Goal: Task Accomplishment & Management: Use online tool/utility

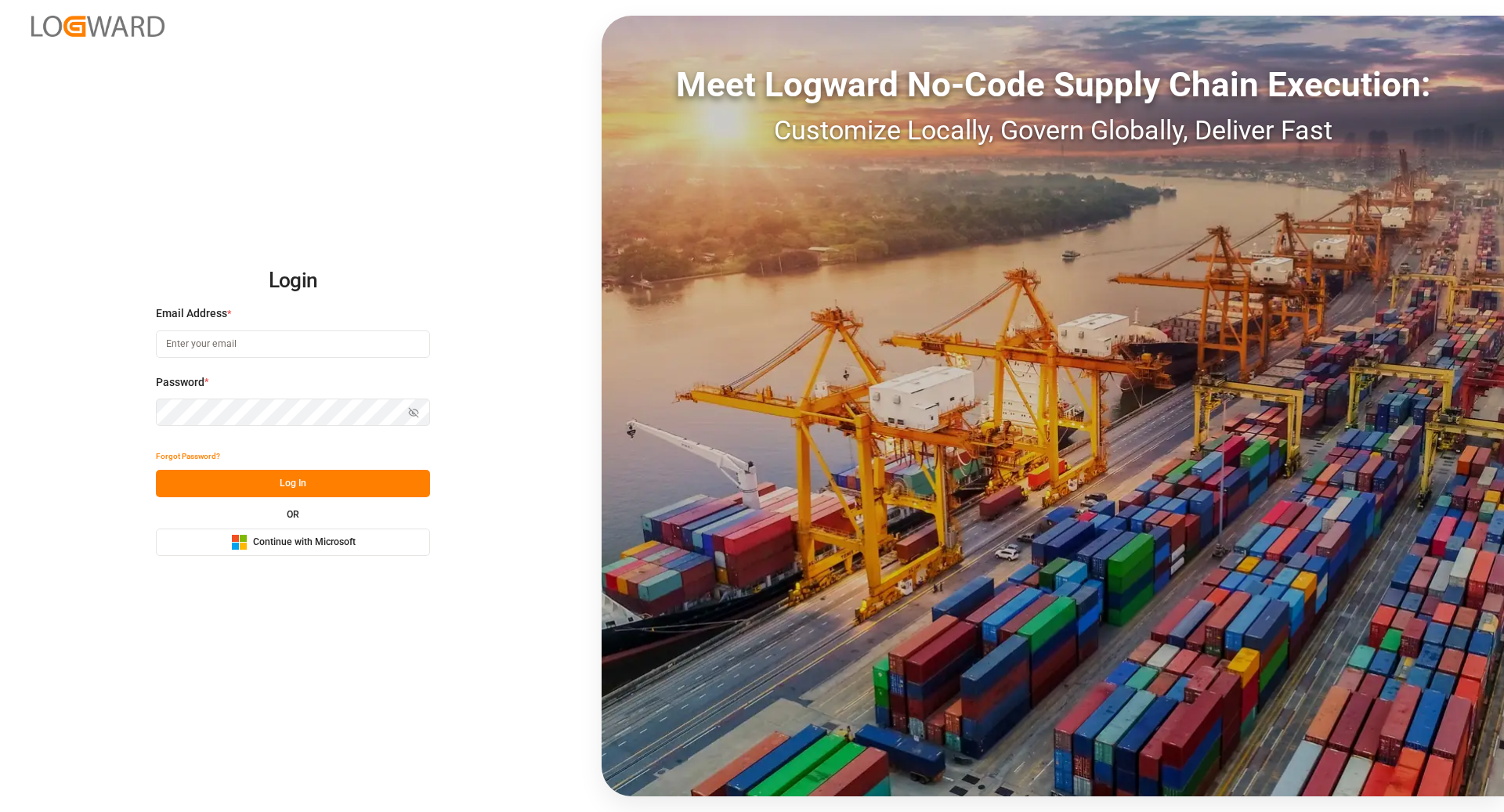
click at [354, 543] on span "Continue with Microsoft" at bounding box center [304, 542] width 103 height 14
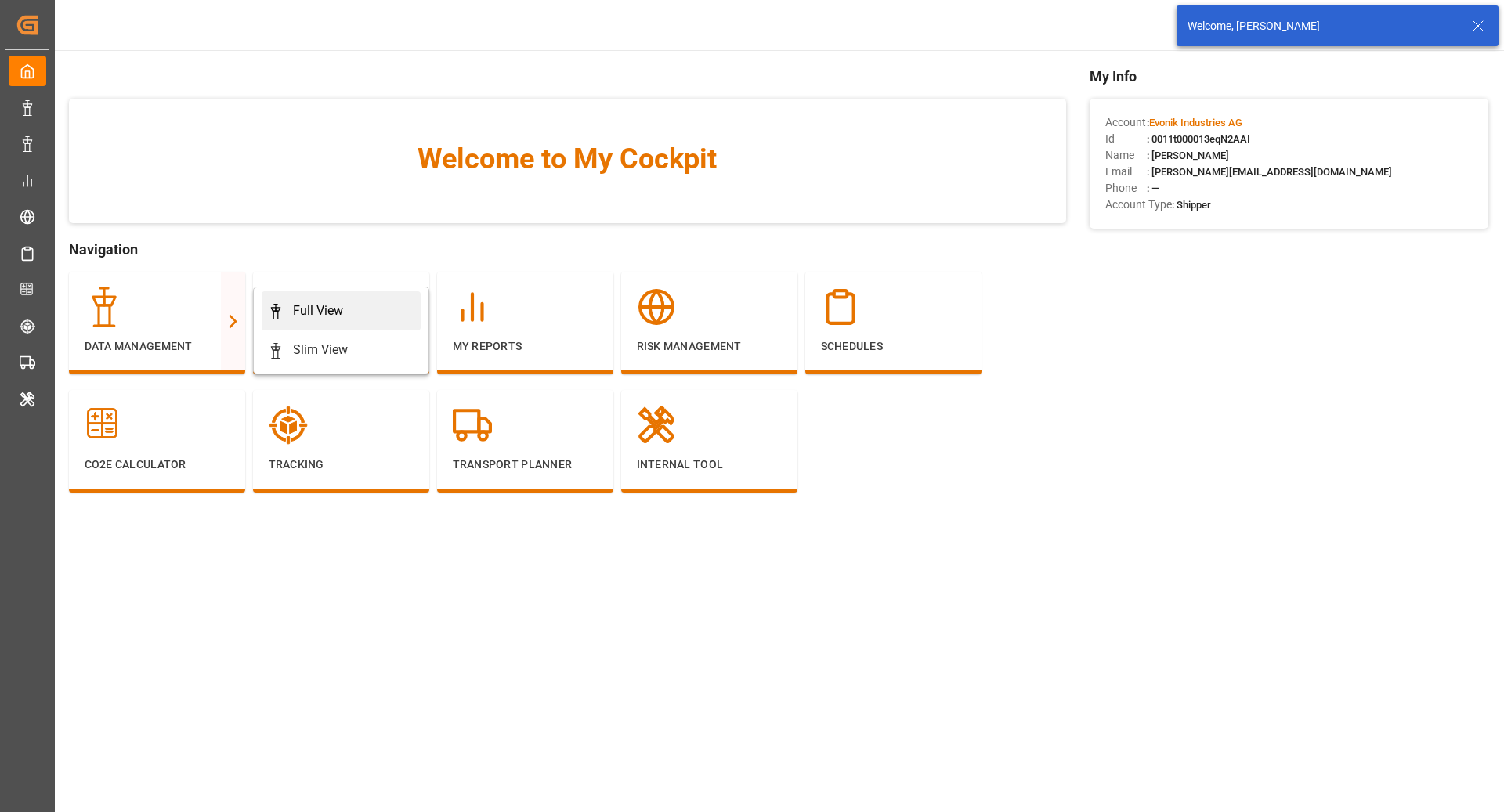
click at [324, 312] on div "Full View" at bounding box center [318, 311] width 51 height 19
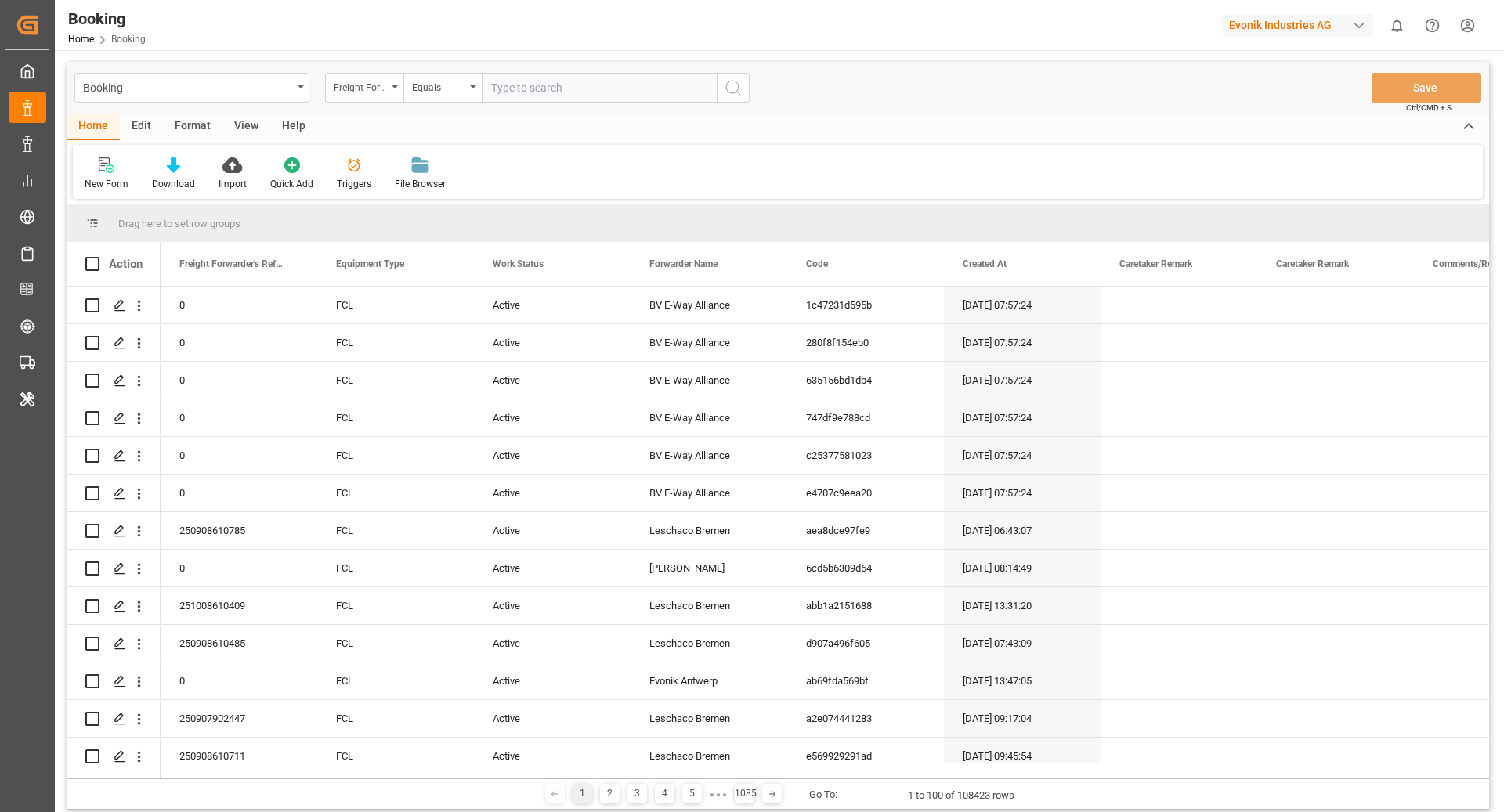
click at [197, 118] on div "Format" at bounding box center [193, 127] width 59 height 27
click at [113, 168] on icon at bounding box center [107, 165] width 14 height 15
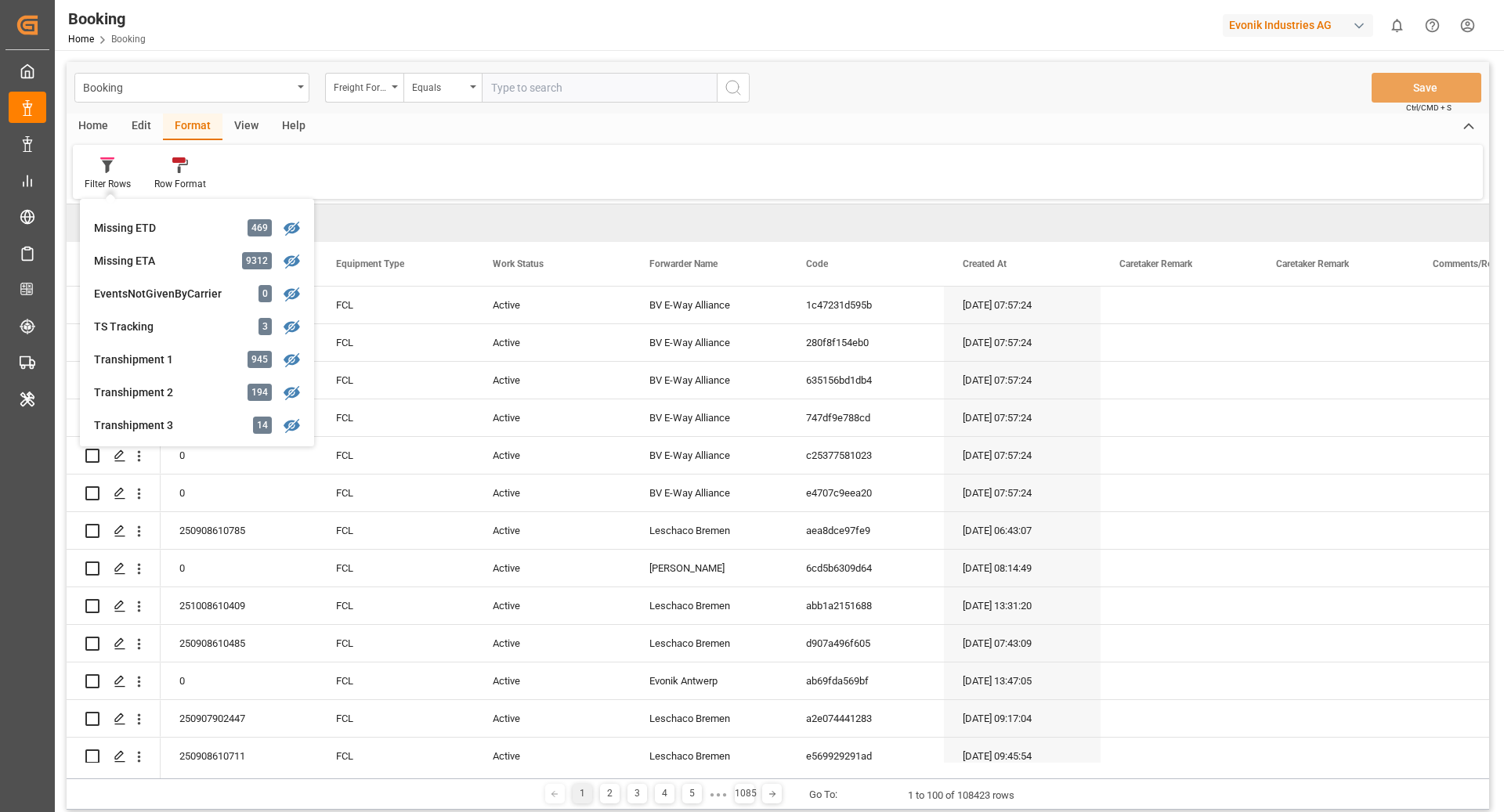
scroll to position [399, 0]
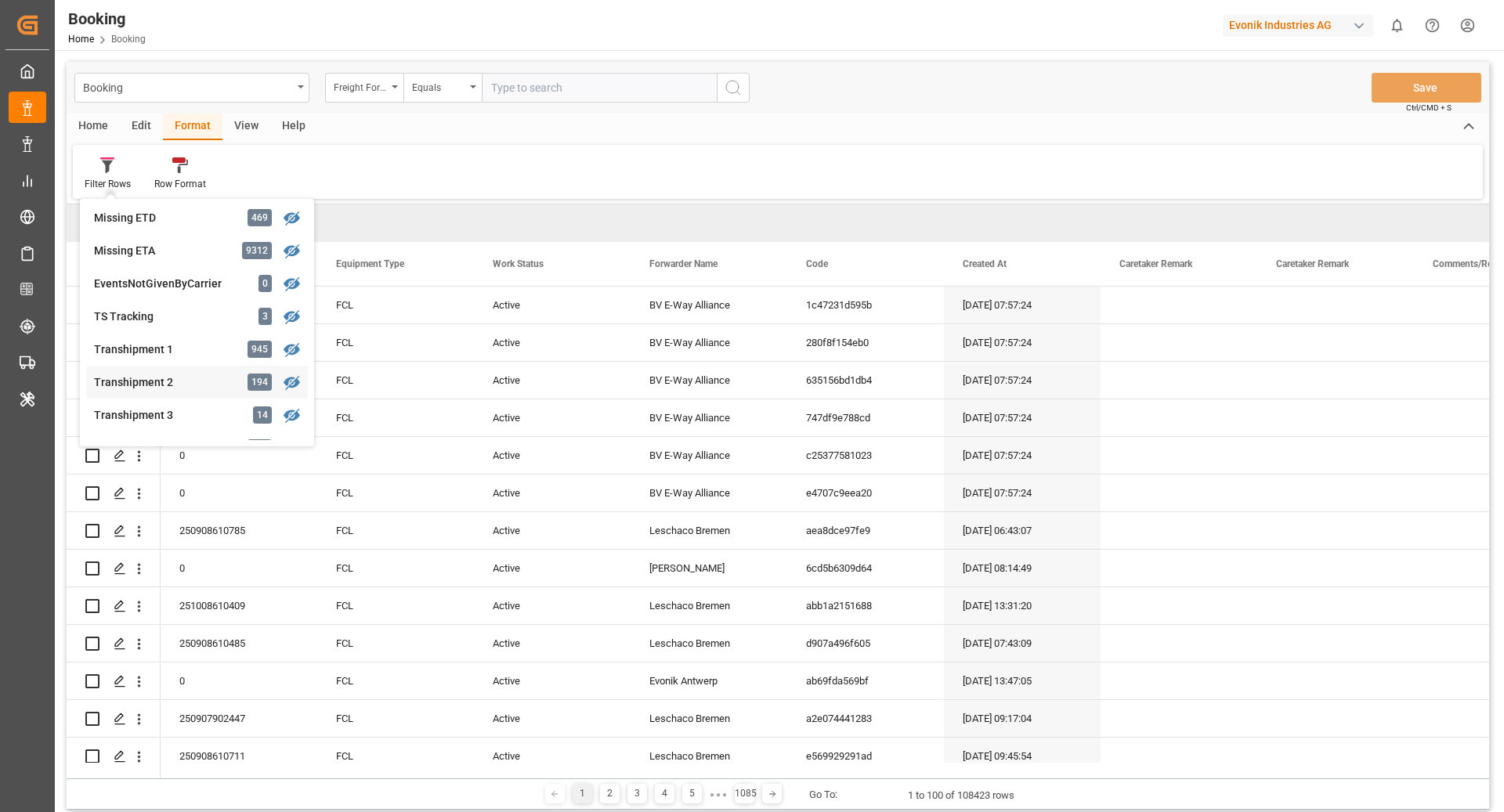
click at [303, 390] on div "Transhipment 2 194" at bounding box center [197, 382] width 221 height 32
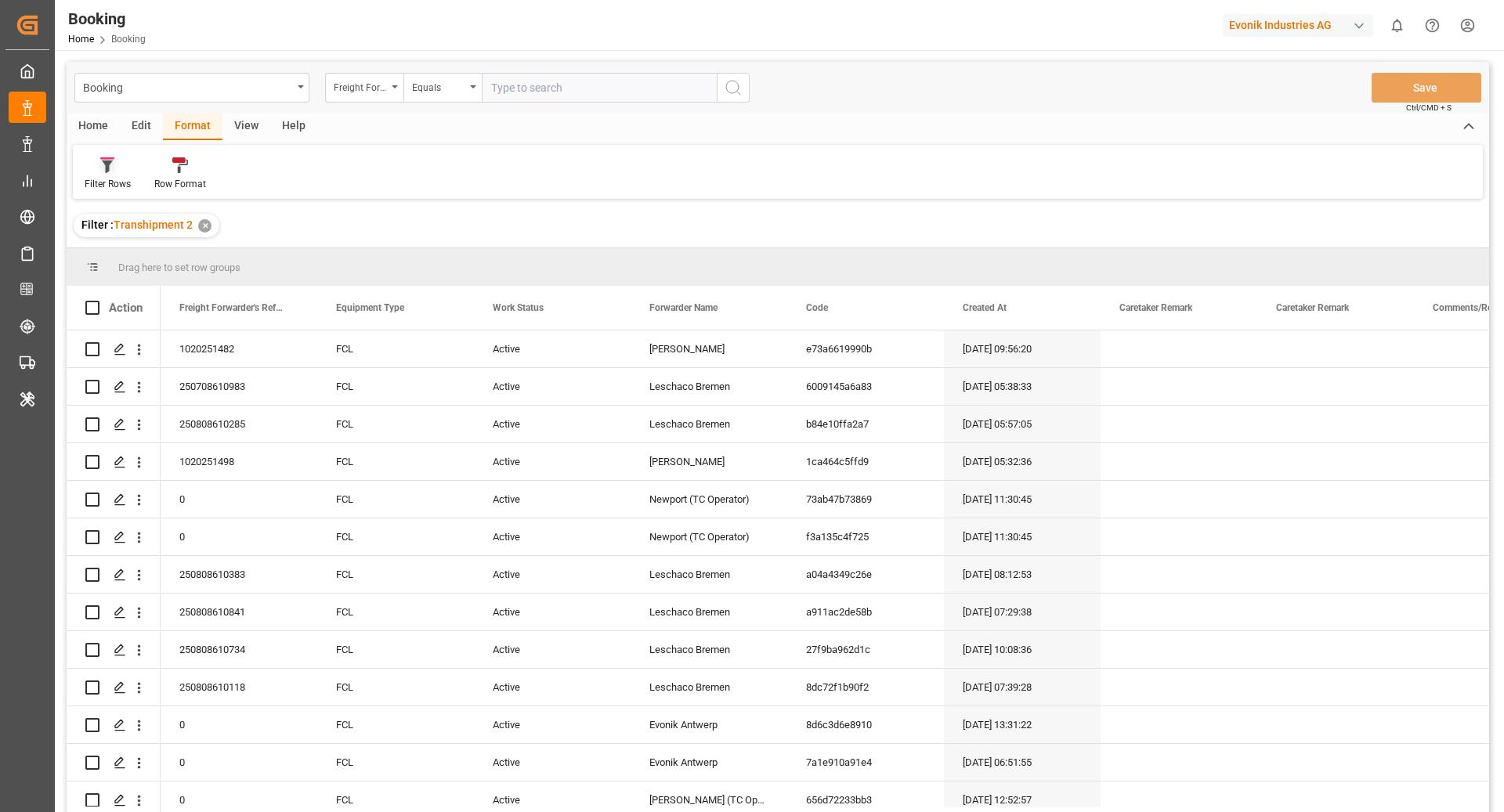
click at [97, 174] on div "Filter Rows" at bounding box center [107, 174] width 70 height 34
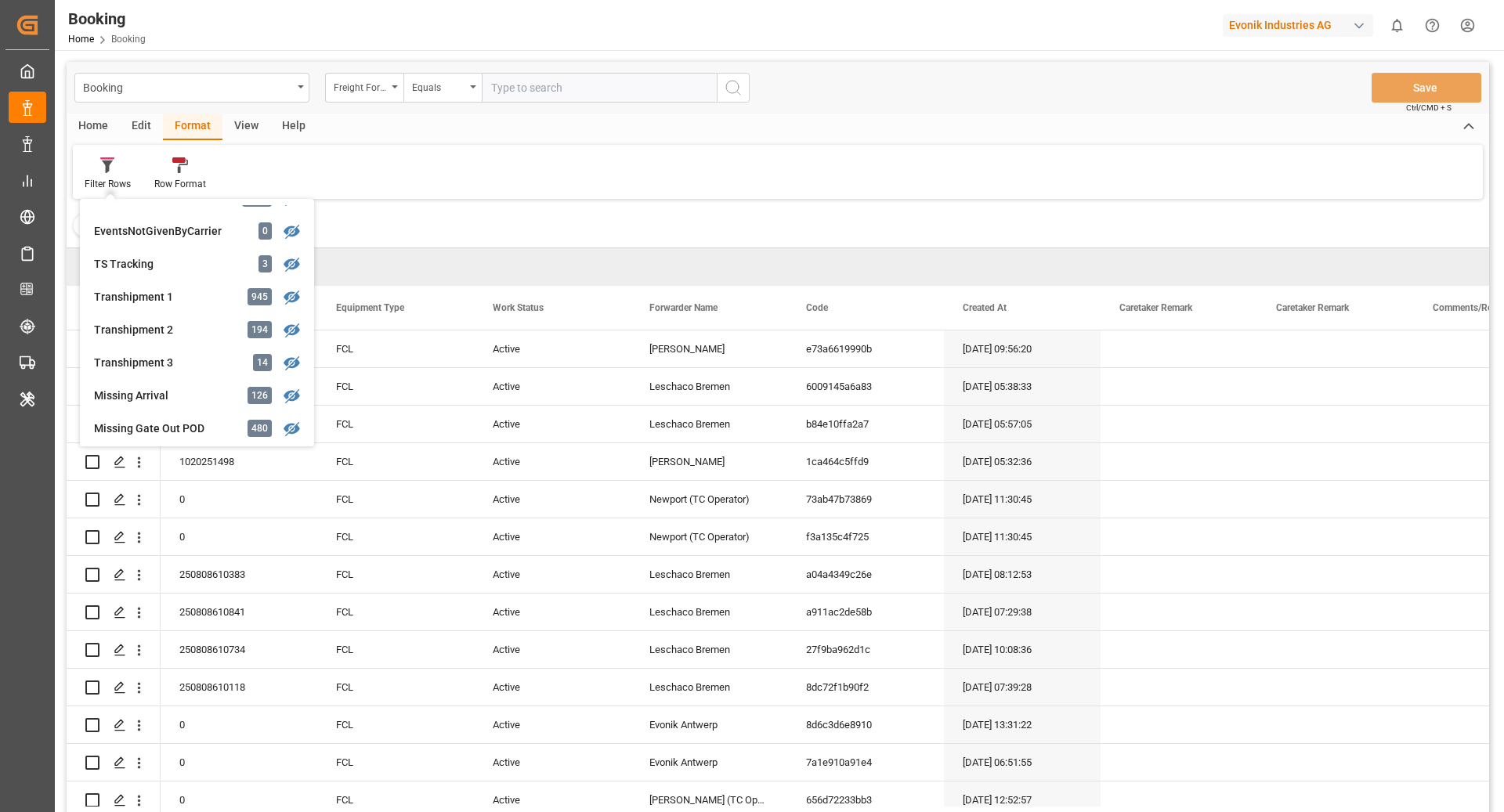
scroll to position [461, 0]
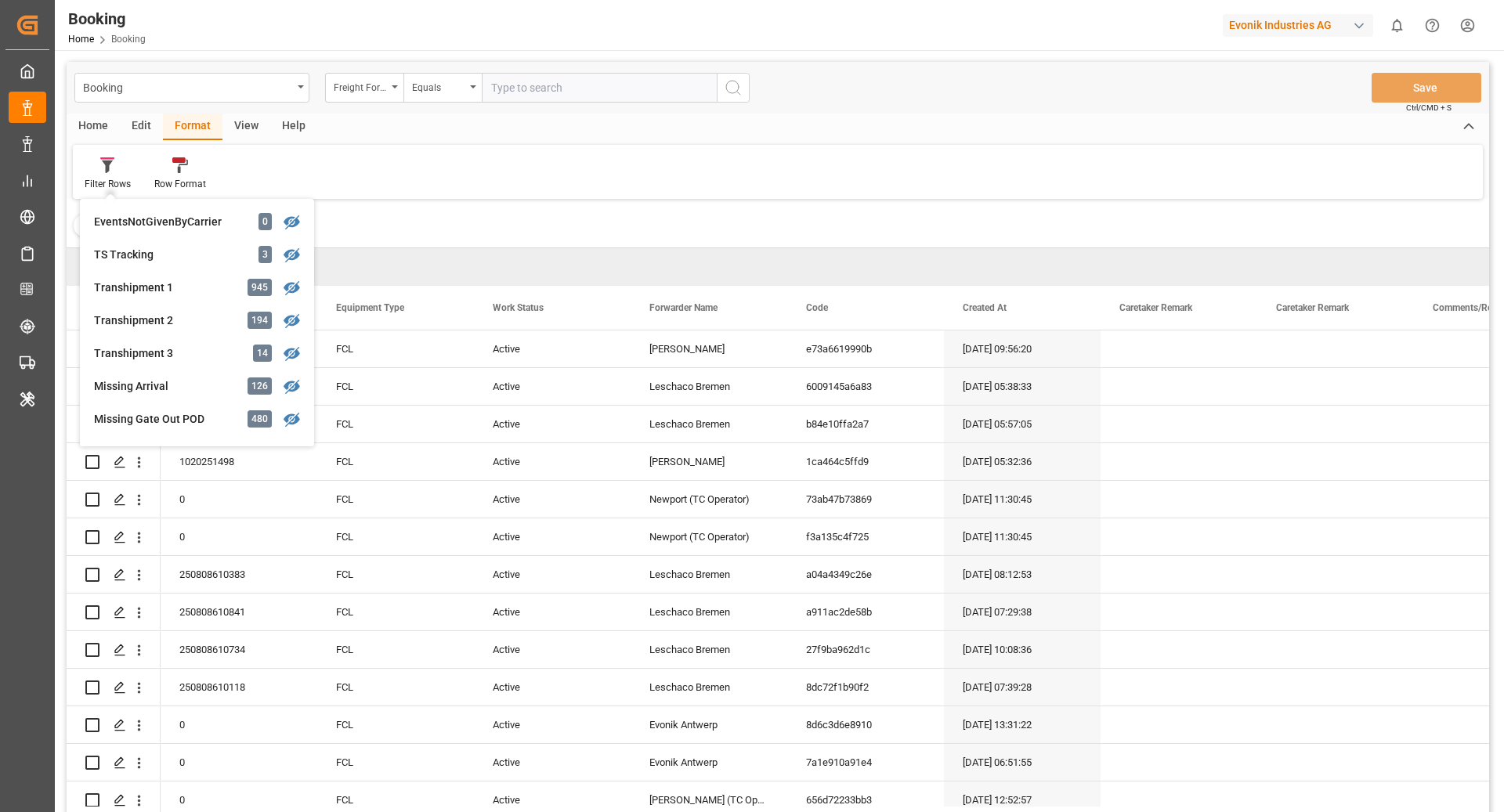
click at [480, 169] on div "Filter Rows GHM Tracking 3059 Karl gross 0 Evonik3rdParty 0 Business Line to be…" at bounding box center [777, 172] width 1410 height 54
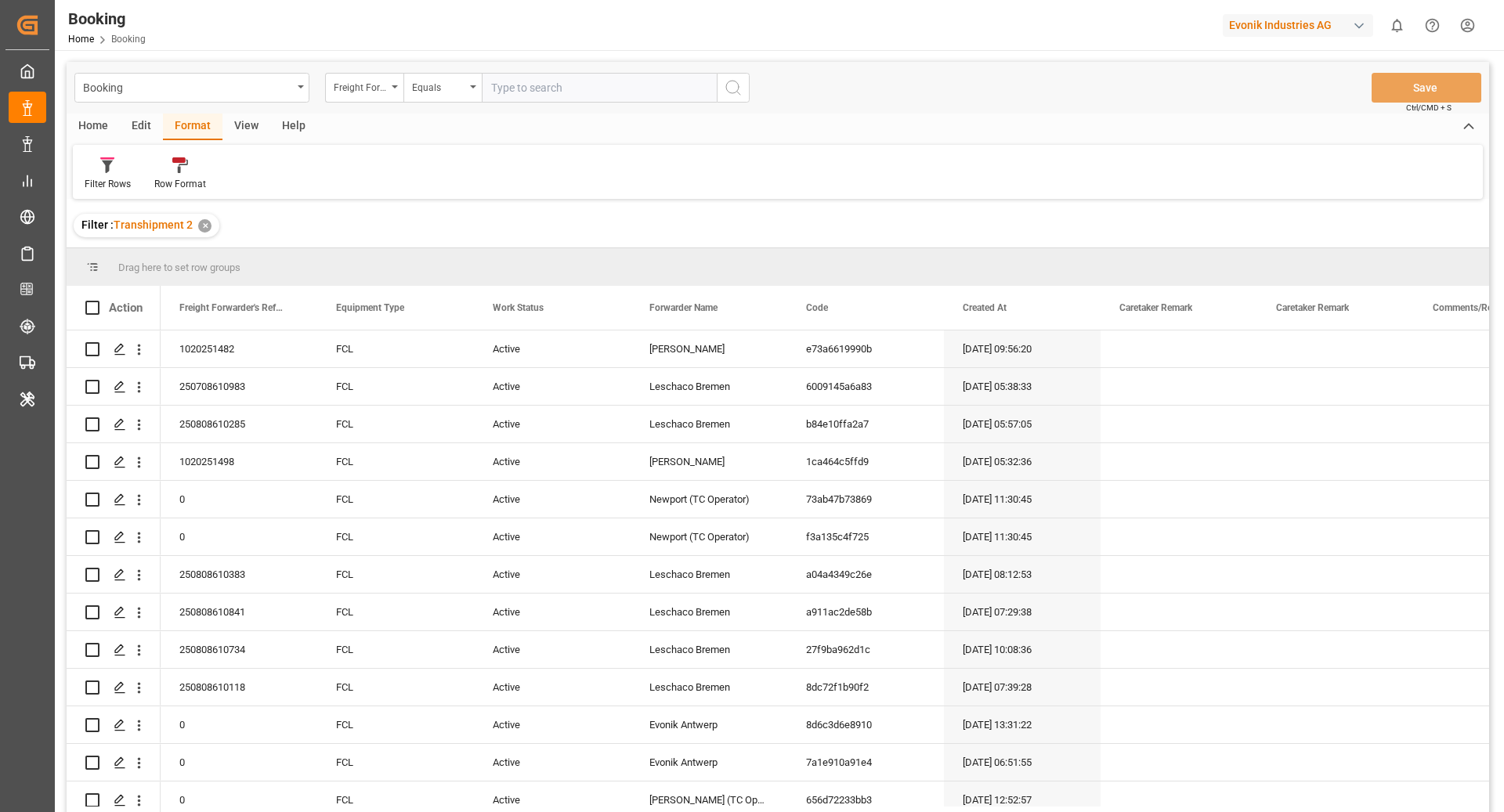
click at [574, 192] on div "Filter Rows Row Format" at bounding box center [777, 172] width 1410 height 54
click at [111, 179] on div "Filter Rows" at bounding box center [108, 183] width 46 height 14
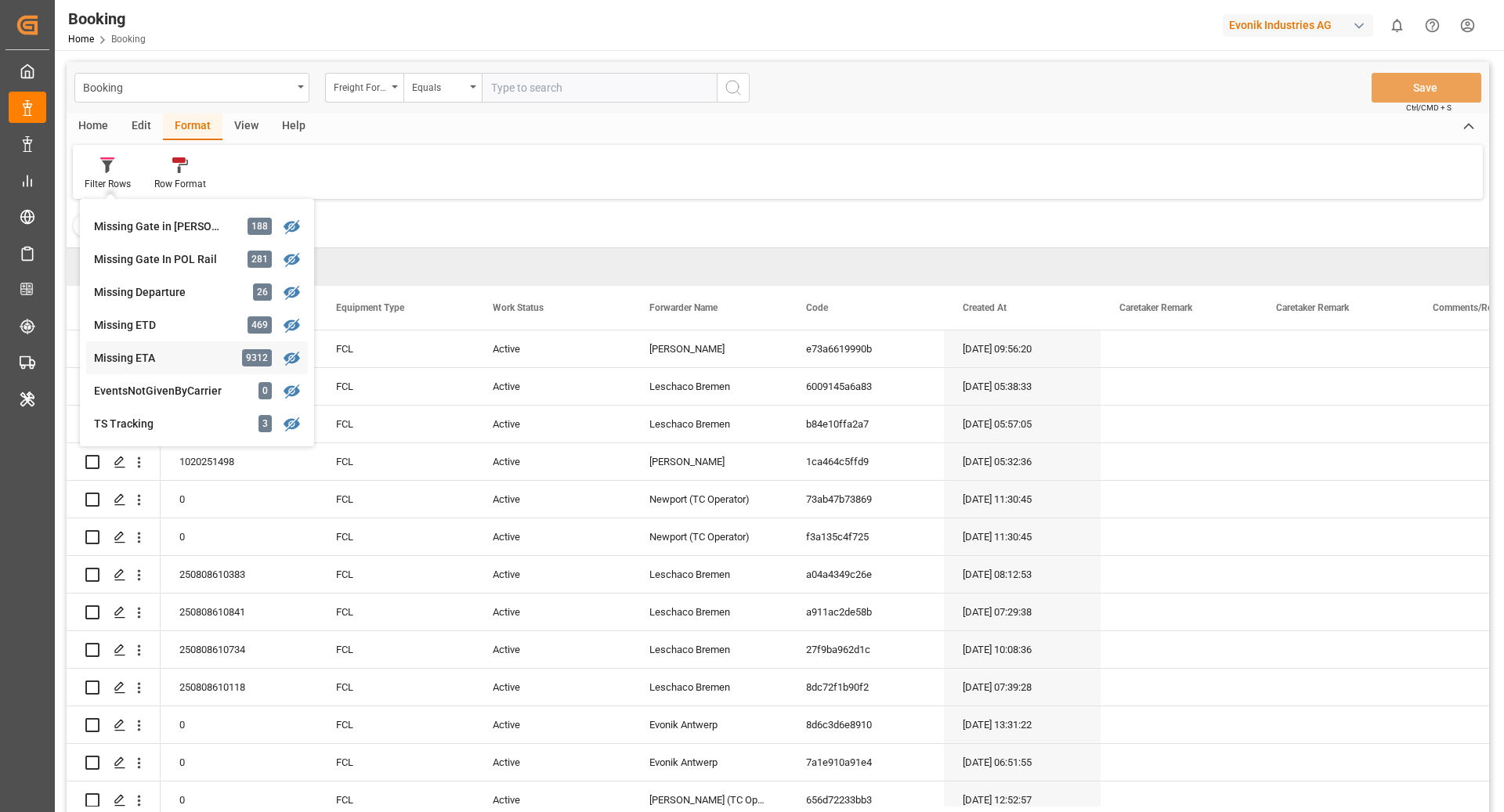
scroll to position [312, 0]
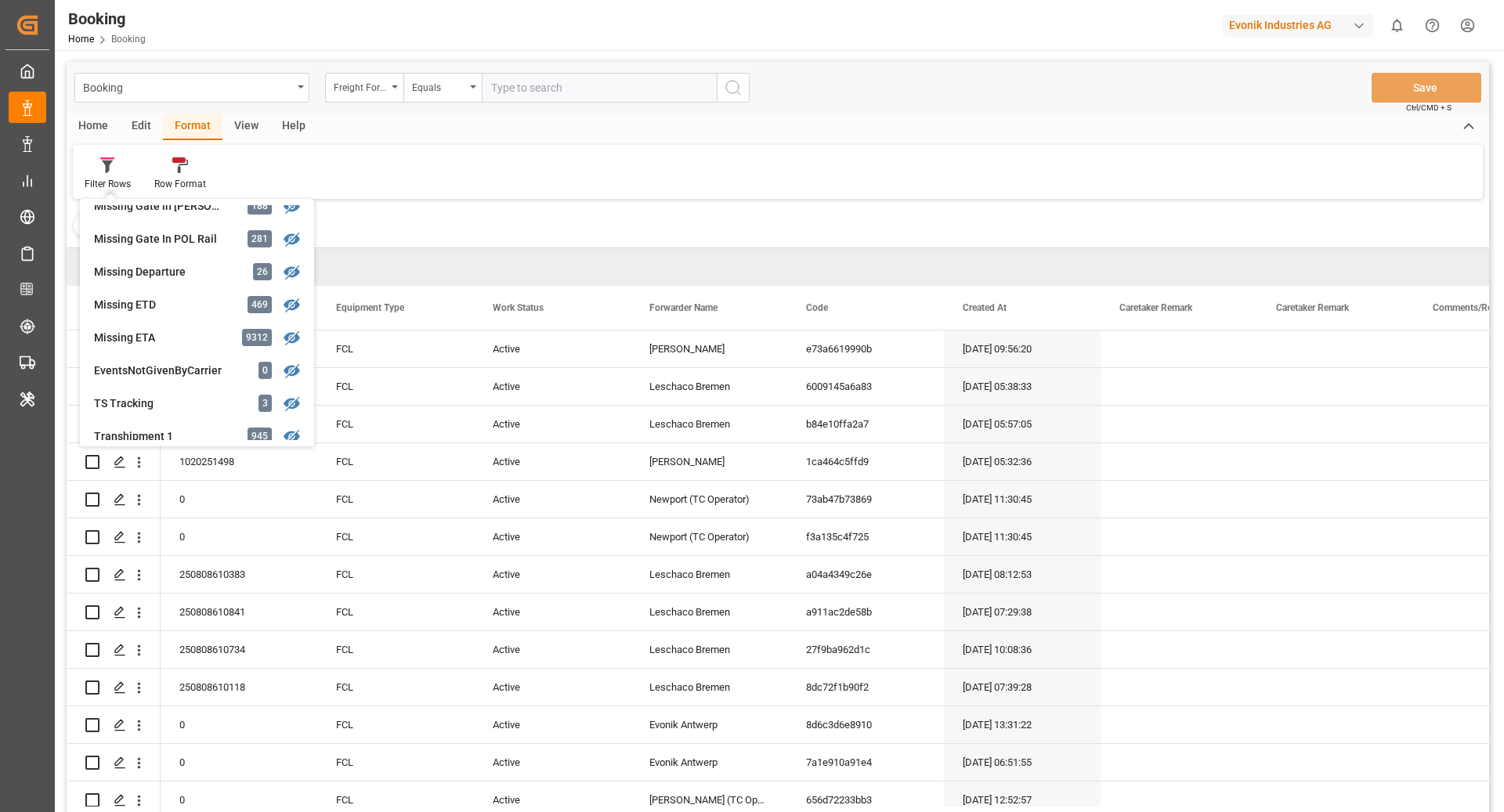
click at [509, 173] on div "Filter Rows GHM Tracking 3059 Karl gross 0 Evonik3rdParty 0 Business Line to be…" at bounding box center [777, 172] width 1410 height 54
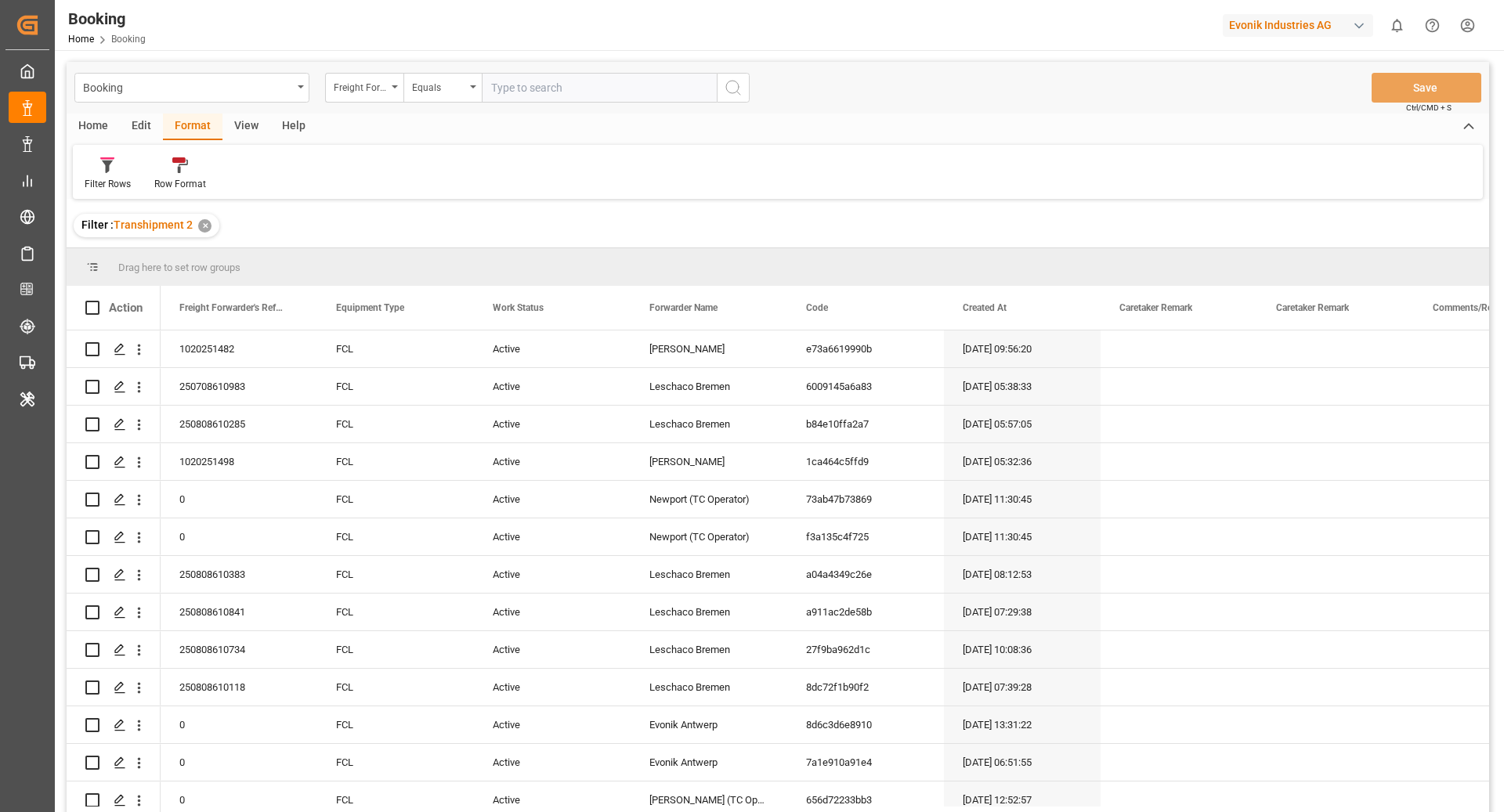
click at [234, 107] on div "Booking Freight Forwarder's Reference No. Equals Save Ctrl/CMD + S" at bounding box center [778, 88] width 1422 height 52
click at [238, 116] on div "View" at bounding box center [246, 127] width 48 height 27
click at [100, 188] on div "Default" at bounding box center [100, 183] width 31 height 14
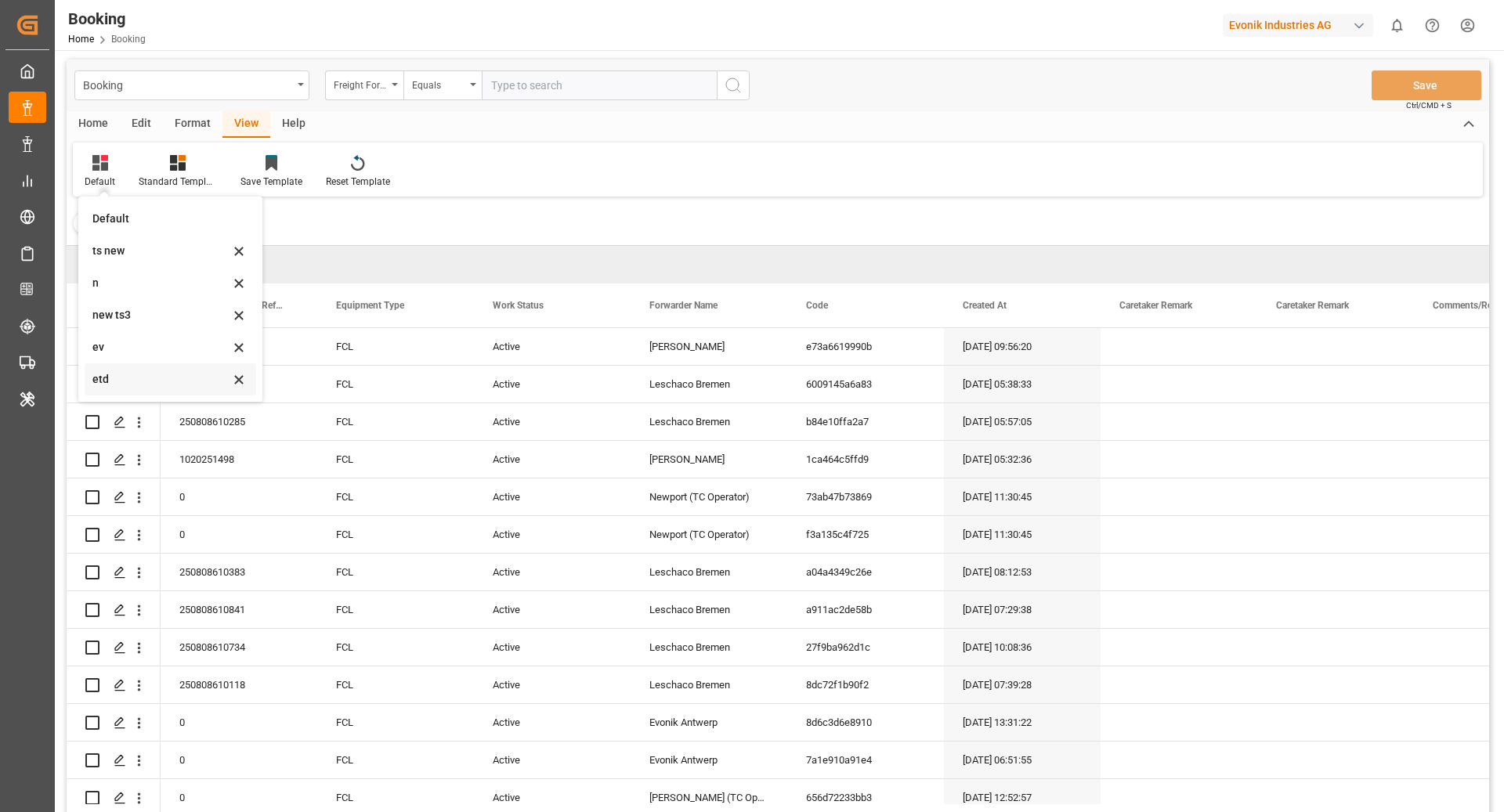
scroll to position [4, 0]
click at [132, 347] on div "ev" at bounding box center [161, 345] width 137 height 16
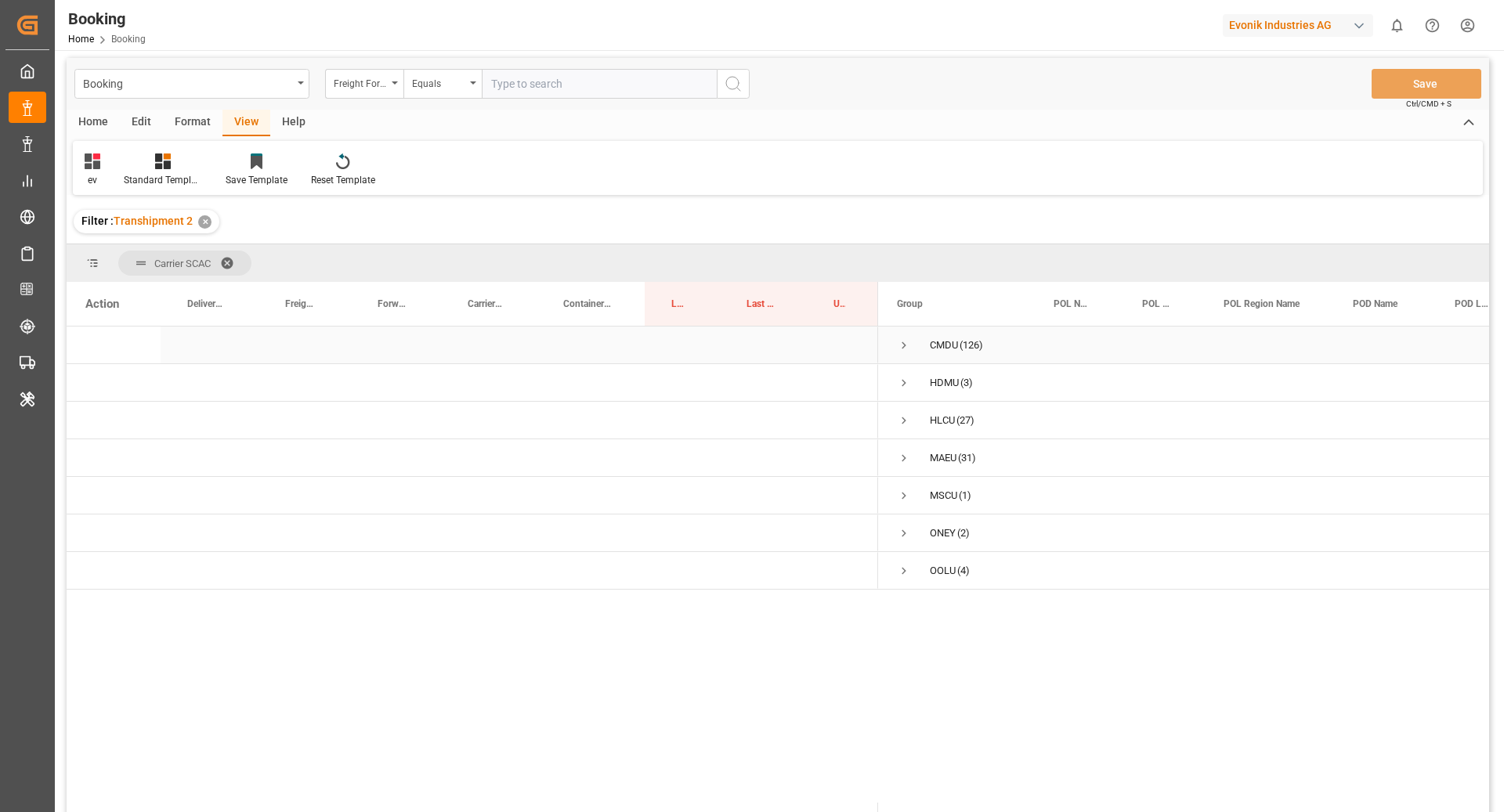
click at [909, 346] on span "Press SPACE to select this row." at bounding box center [904, 345] width 14 height 14
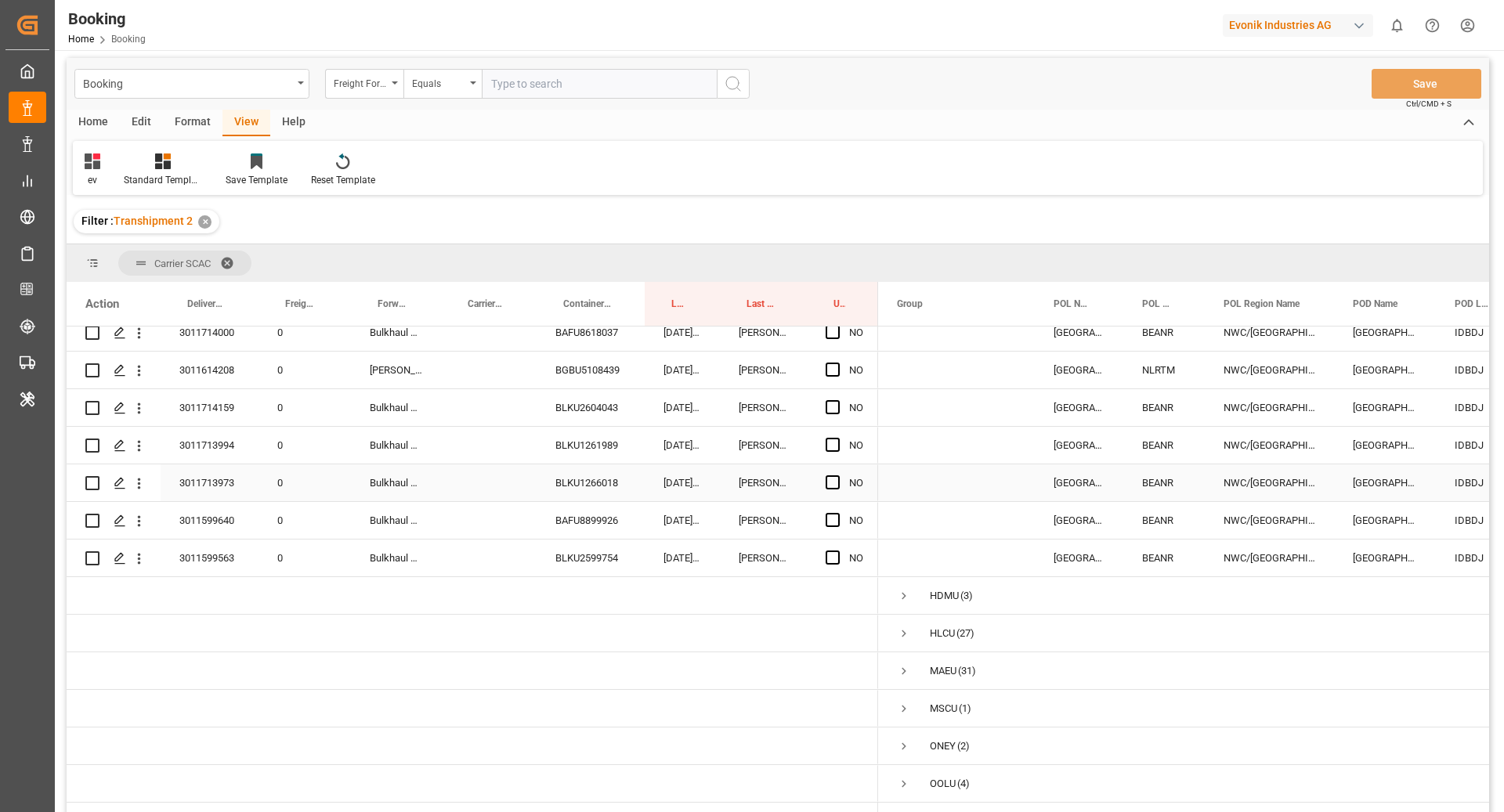
scroll to position [4534, 0]
